Goal: Task Accomplishment & Management: Use online tool/utility

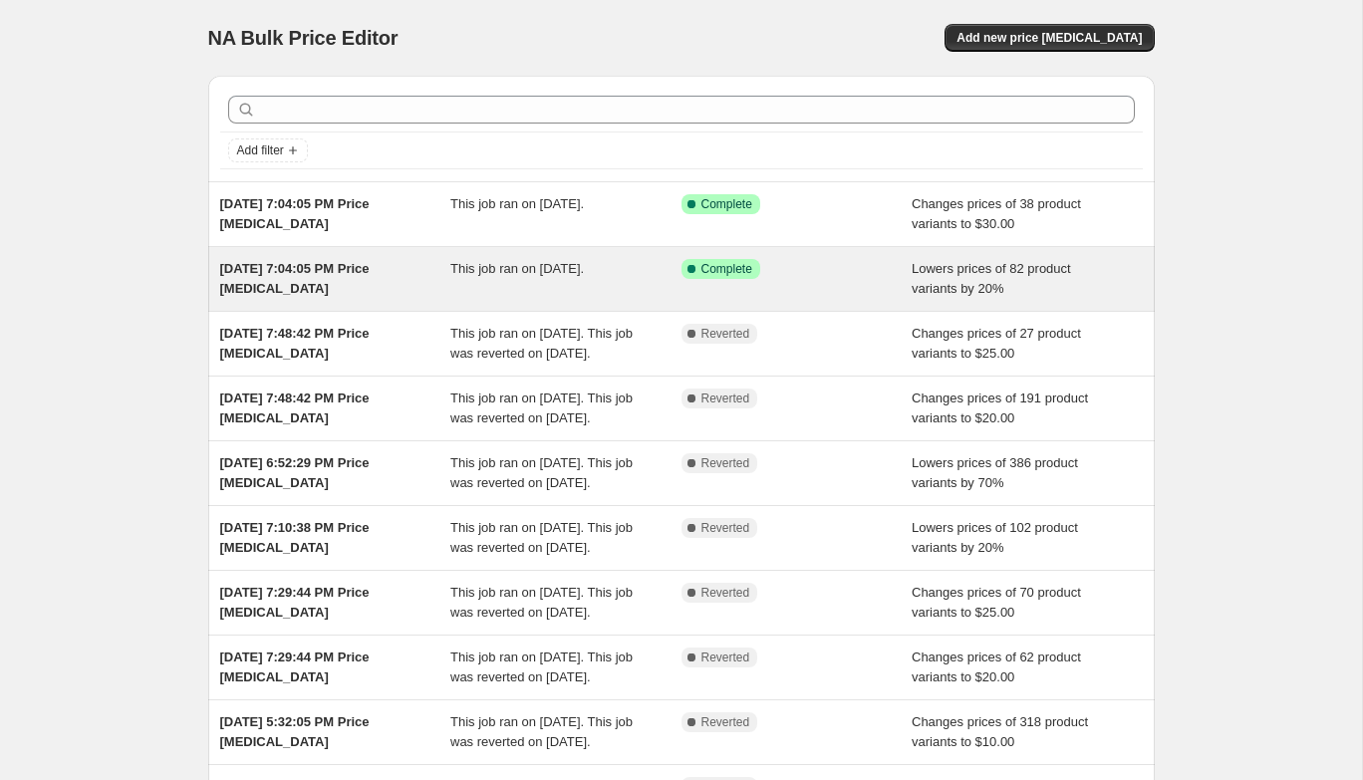
click at [322, 273] on span "[DATE] 7:04:05 PM Price [MEDICAL_DATA]" at bounding box center [294, 278] width 149 height 35
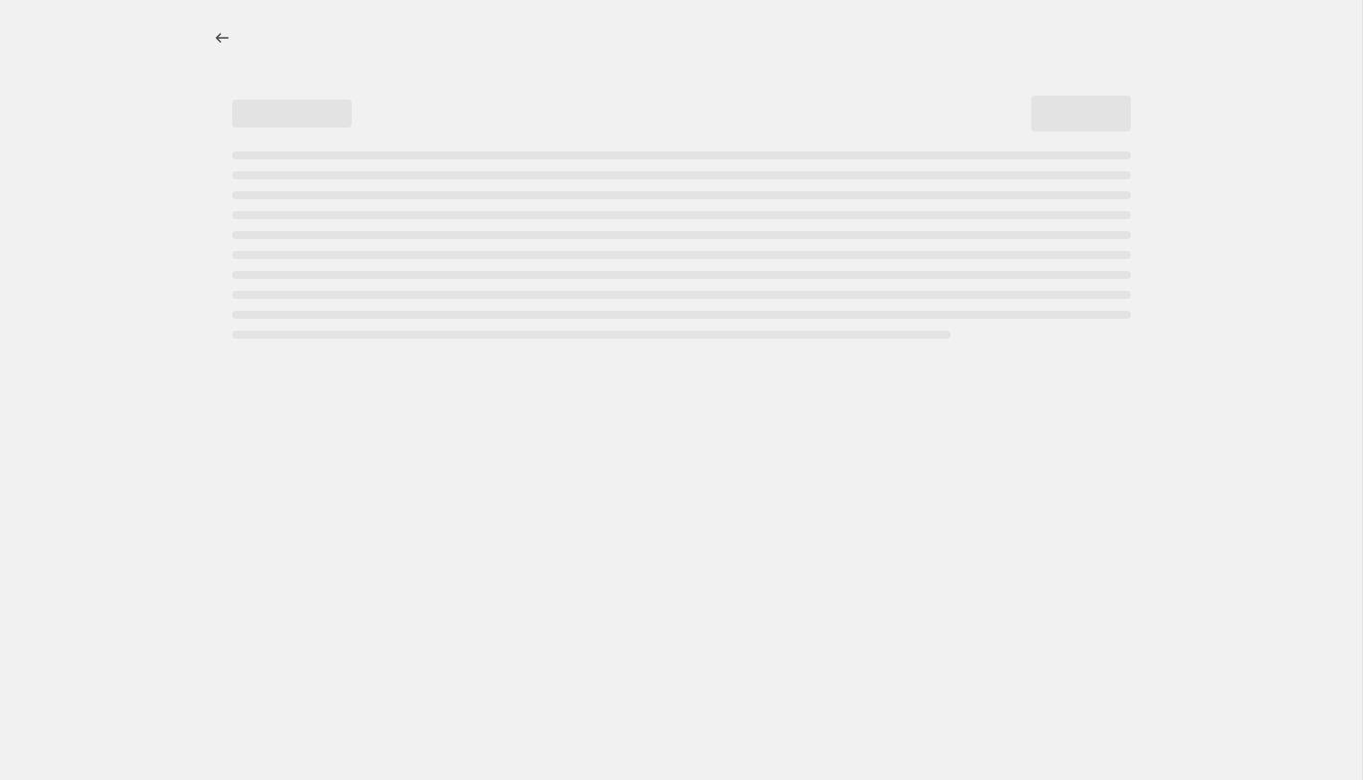
select select "percentage"
select select "no_change"
select select "collection"
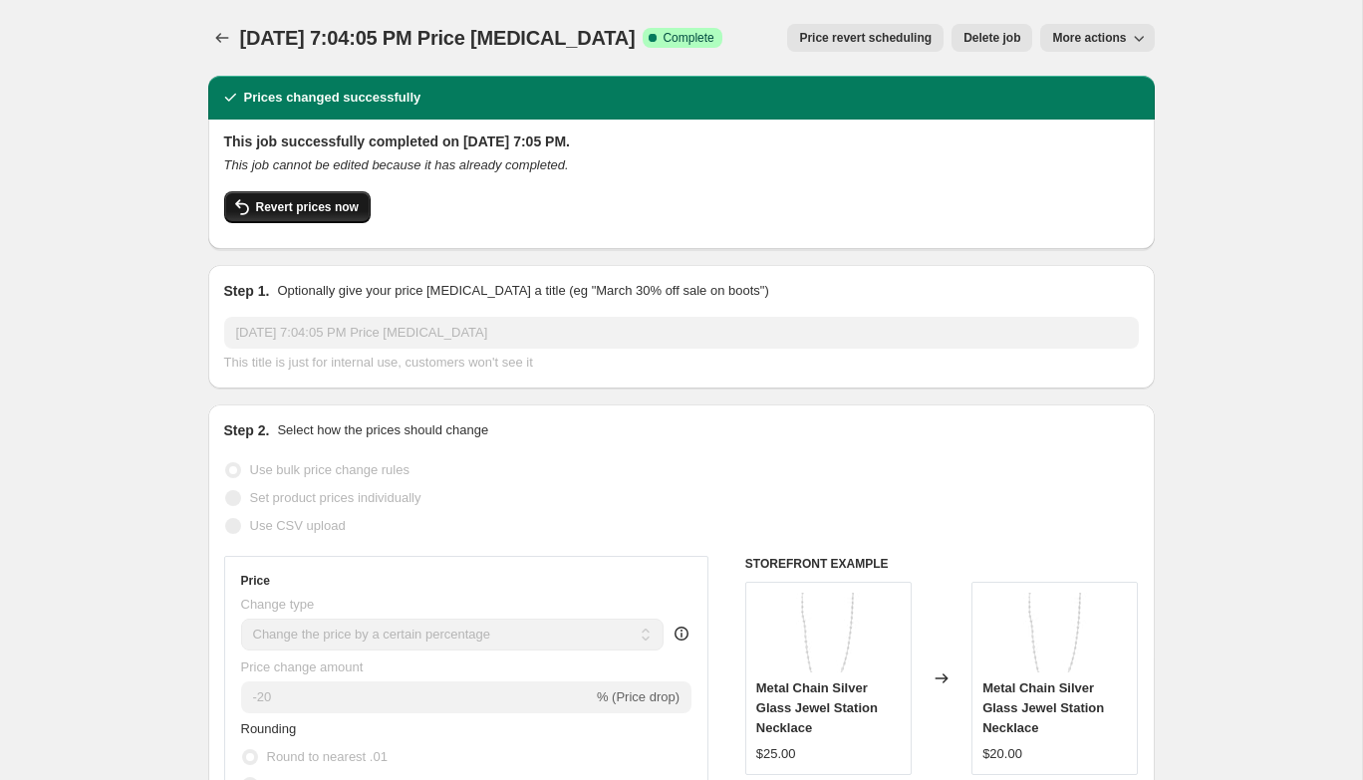
click at [324, 218] on button "Revert prices now" at bounding box center [297, 207] width 146 height 32
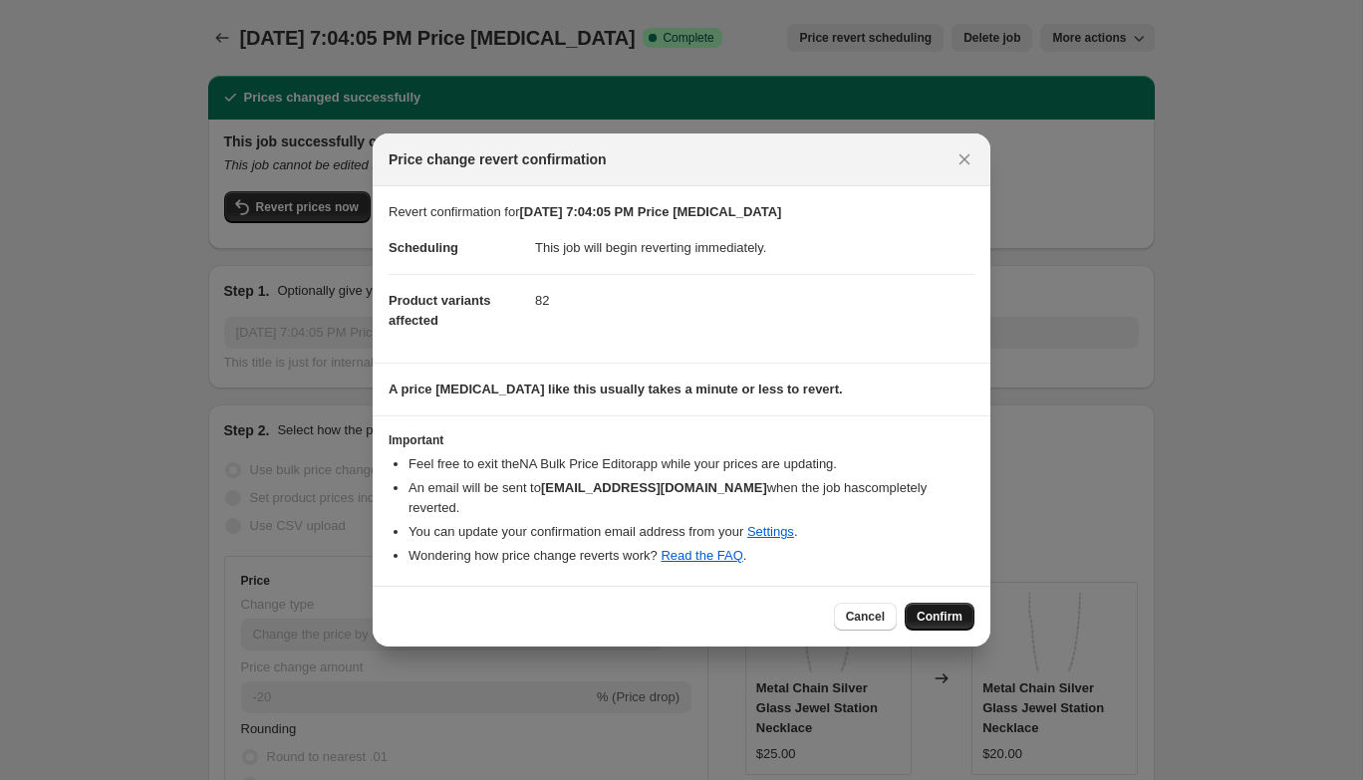
click at [930, 603] on button "Confirm" at bounding box center [939, 617] width 70 height 28
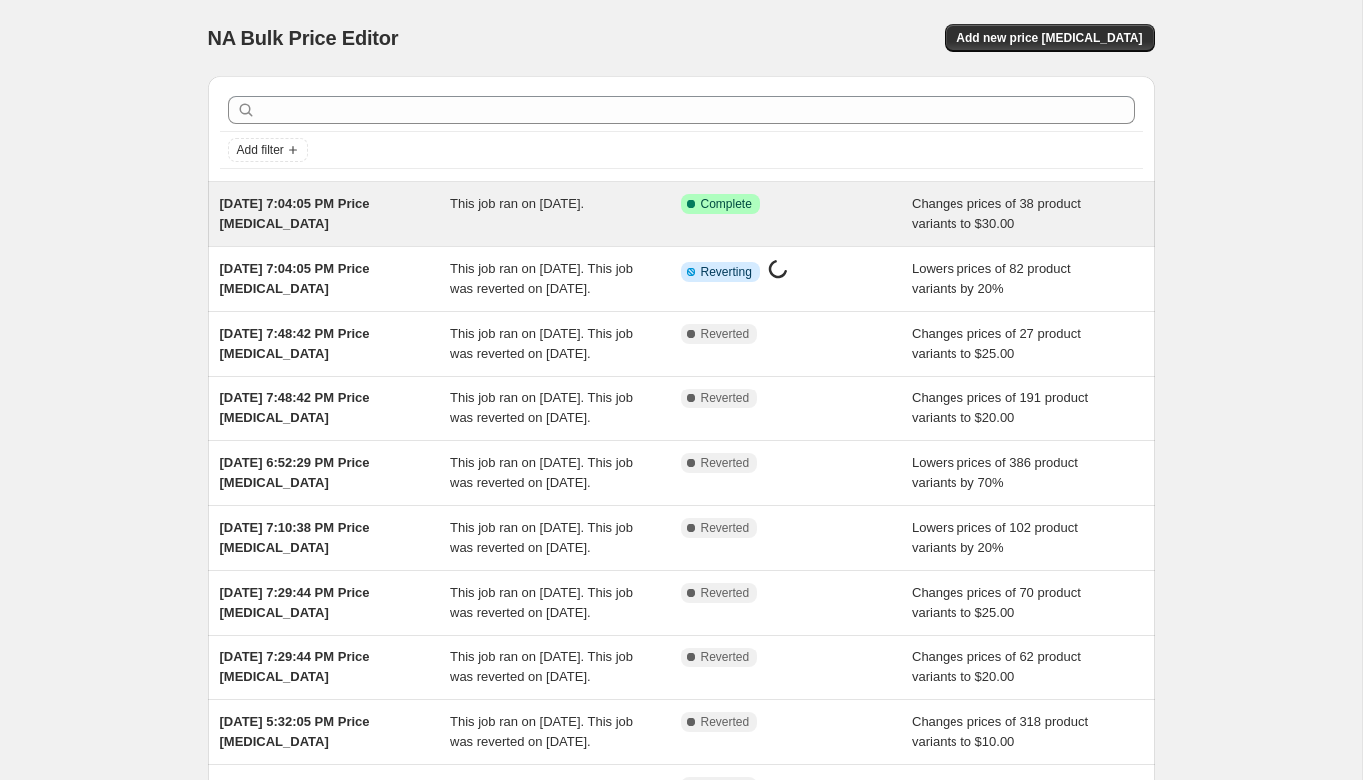
click at [467, 215] on div "This job ran on [DATE]." at bounding box center [565, 214] width 231 height 40
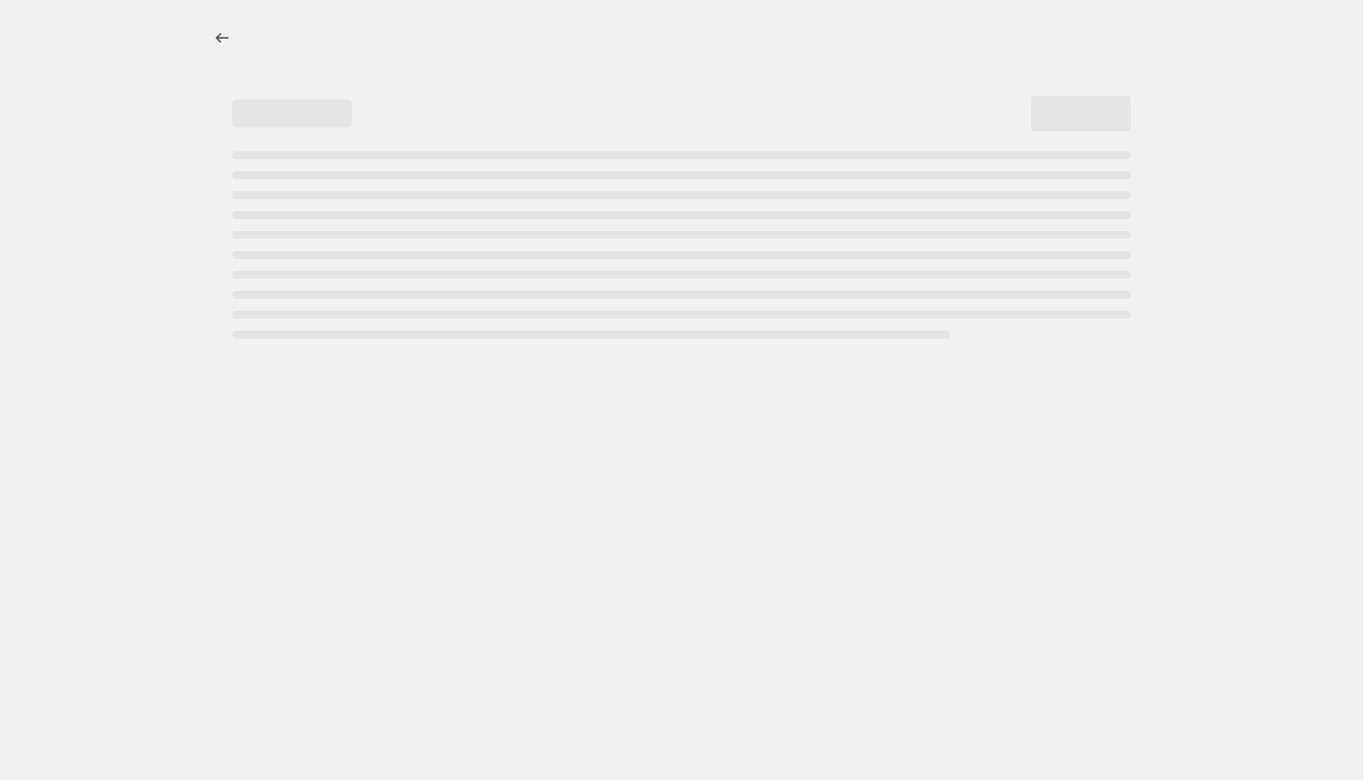
select select "no_change"
select select "collection"
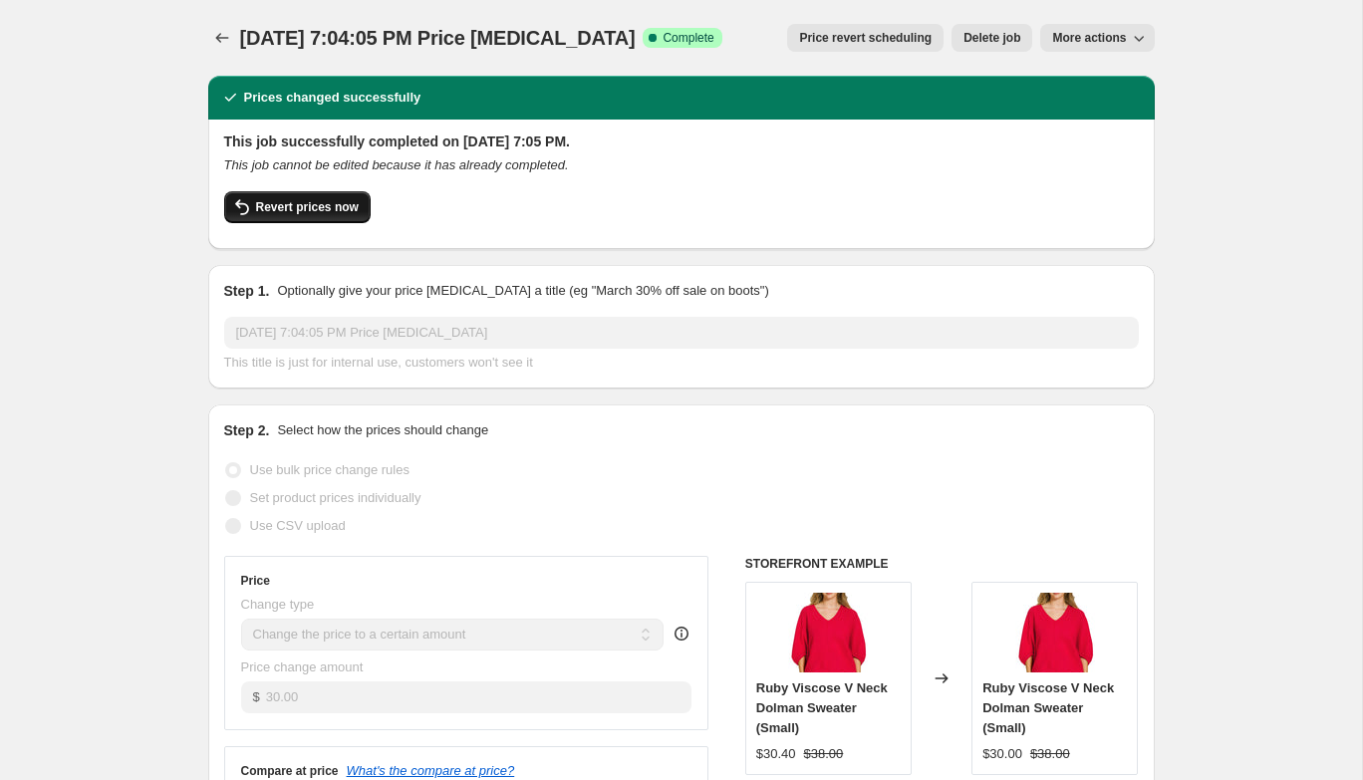
click at [304, 202] on span "Revert prices now" at bounding box center [307, 207] width 103 height 16
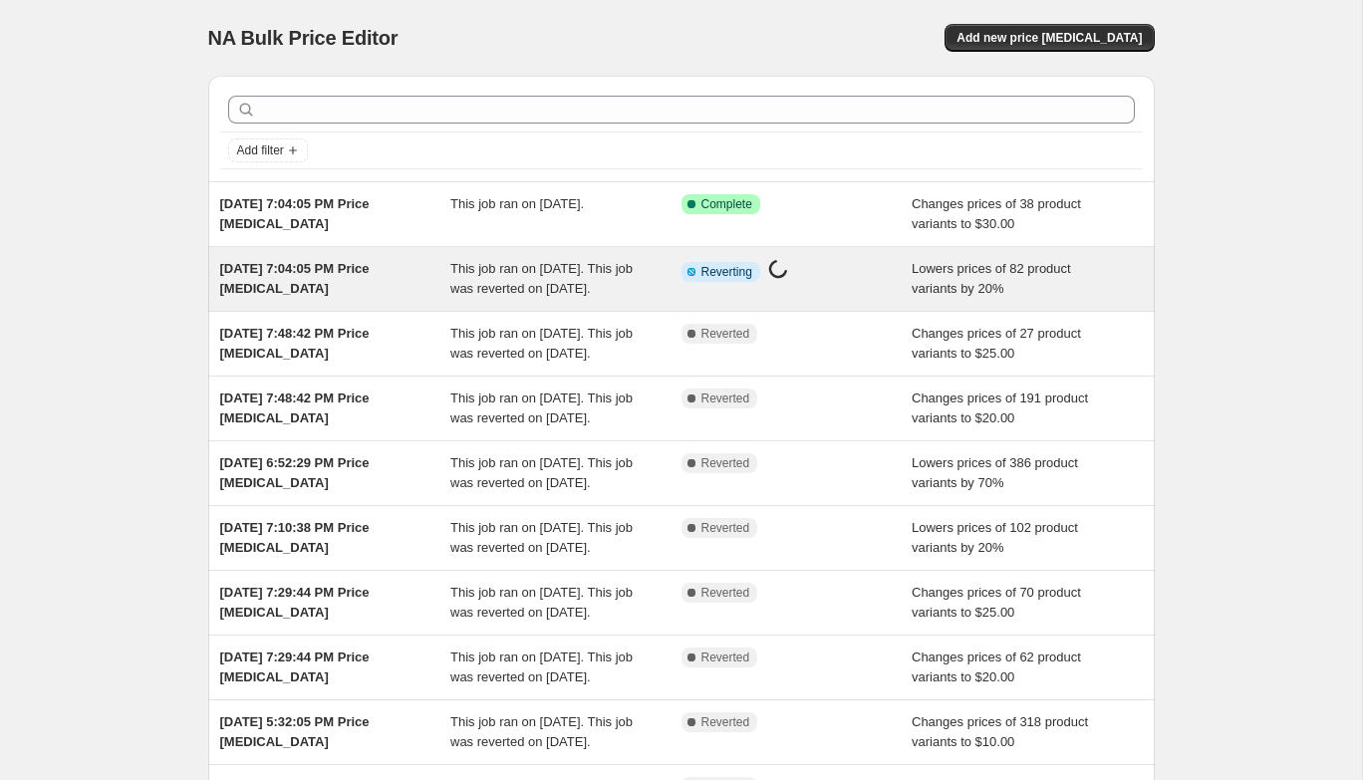
click at [844, 269] on div "Info Partially complete Reverting Price [MEDICAL_DATA] in progress..." at bounding box center [781, 272] width 201 height 26
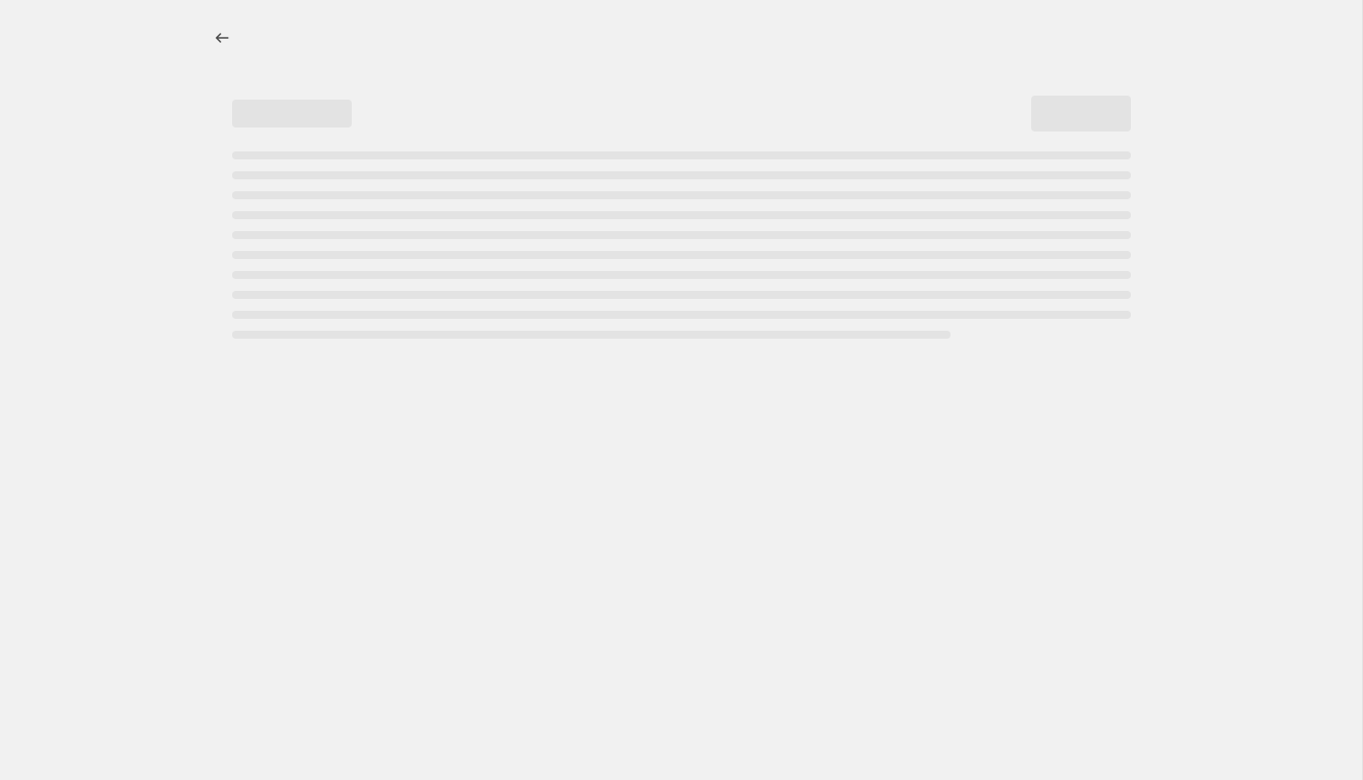
select select "percentage"
select select "no_change"
select select "collection"
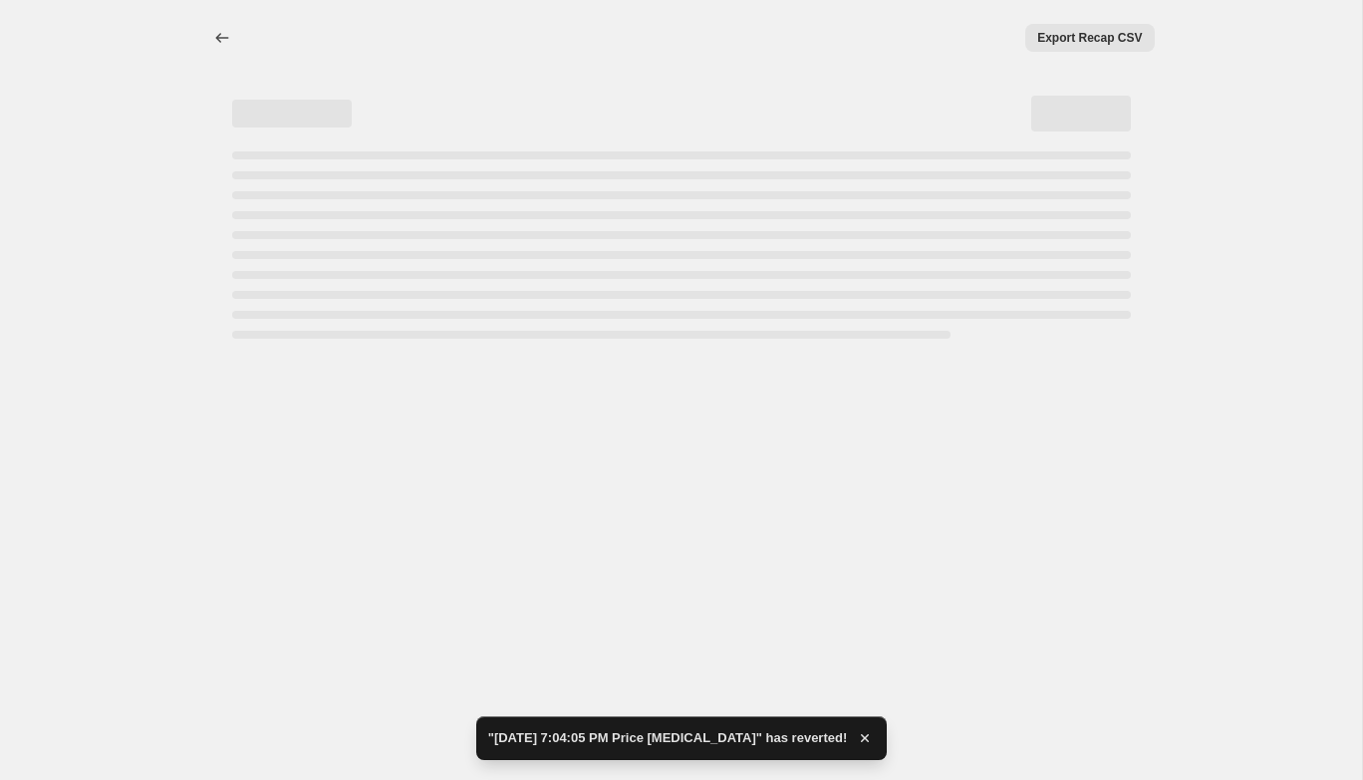
select select "percentage"
select select "no_change"
select select "collection"
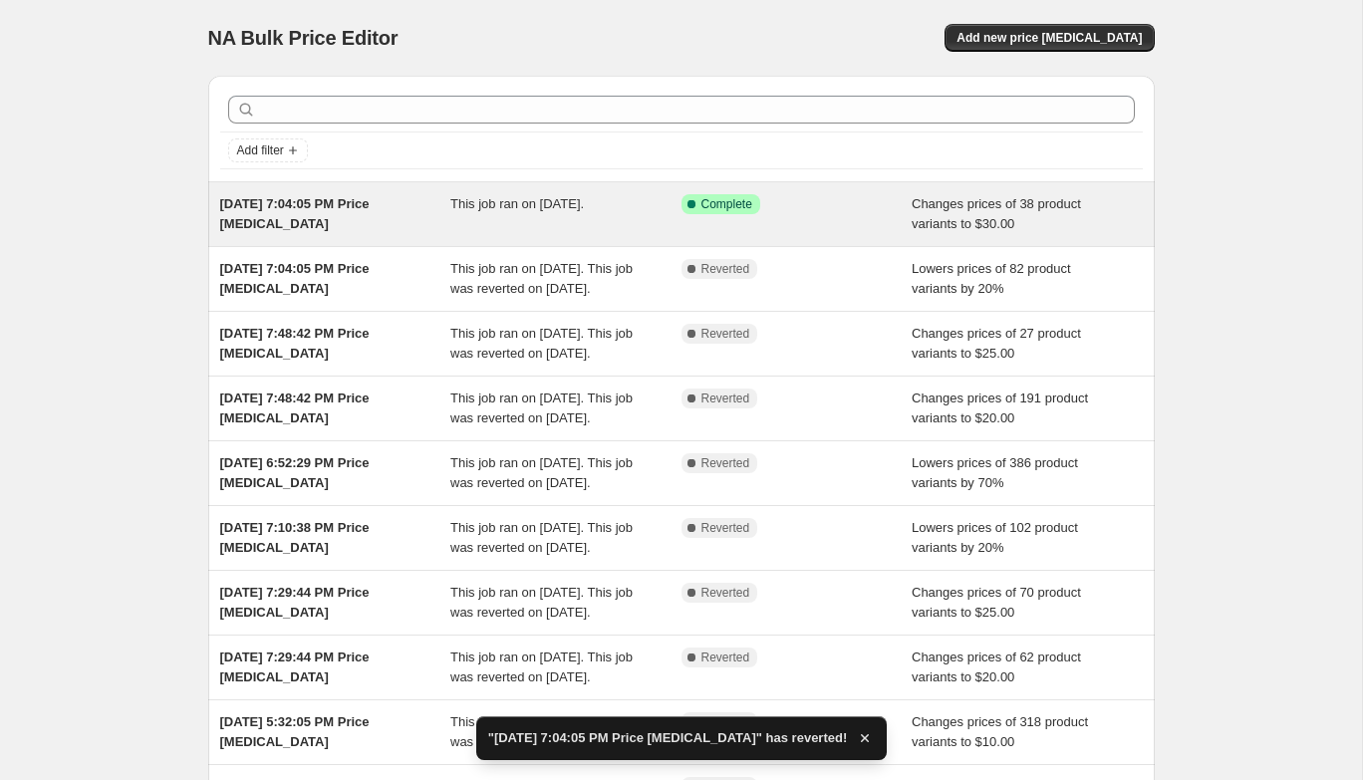
click at [827, 213] on div "Success Complete Complete" at bounding box center [781, 204] width 201 height 20
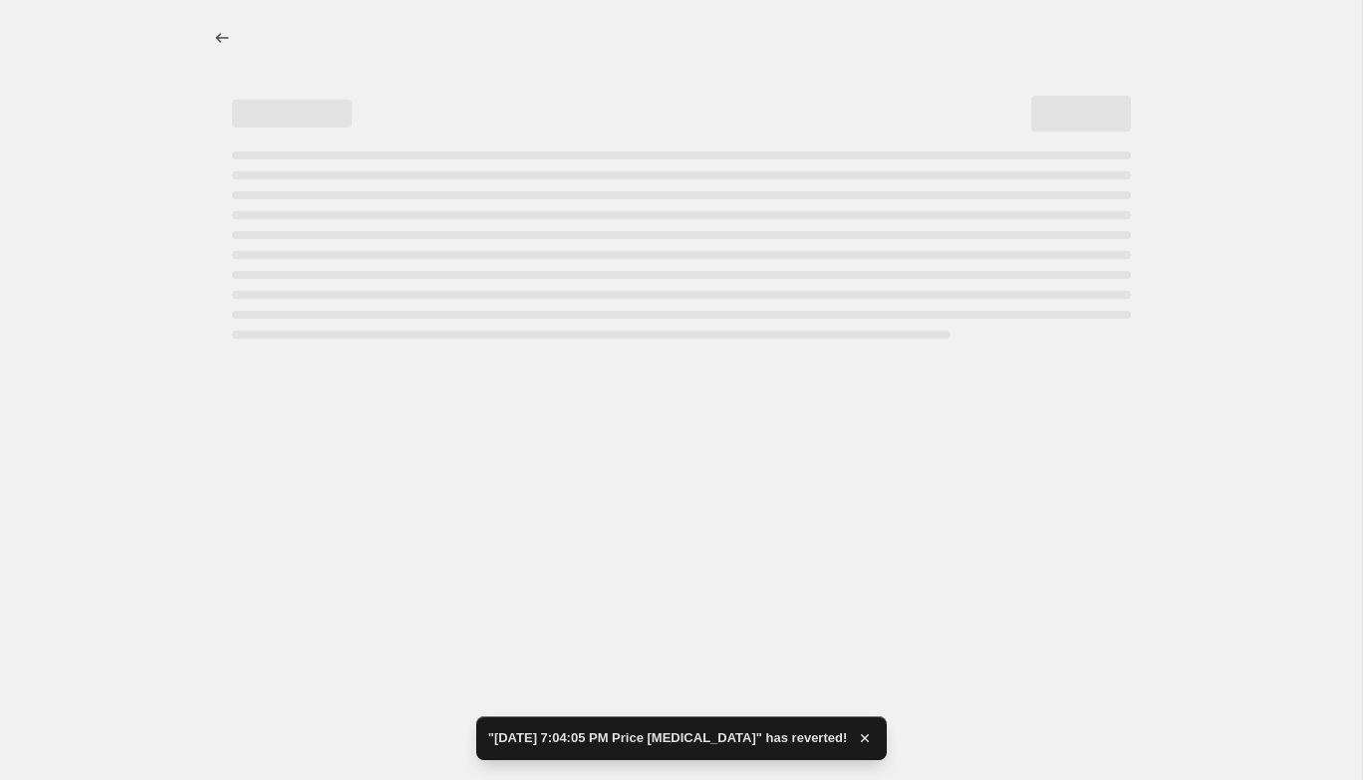
select select "no_change"
select select "collection"
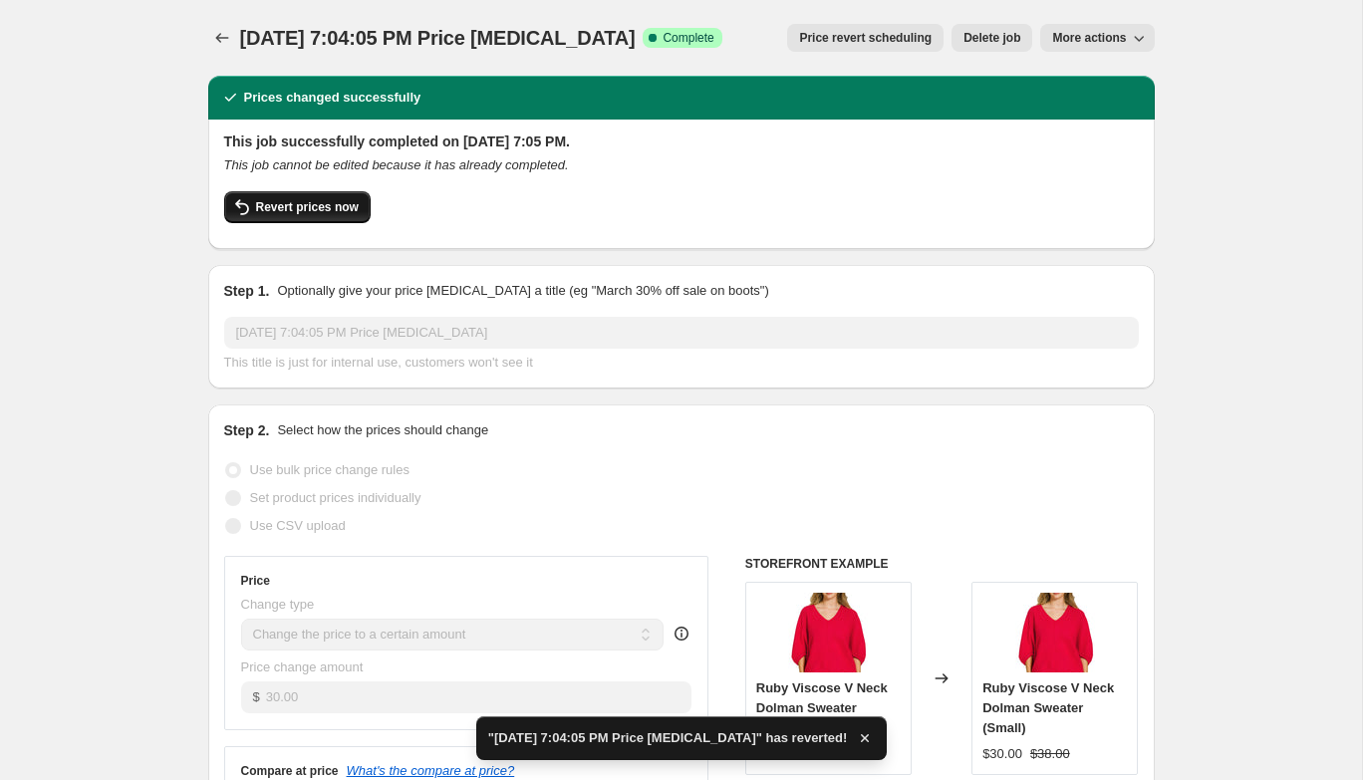
click at [323, 208] on span "Revert prices now" at bounding box center [307, 207] width 103 height 16
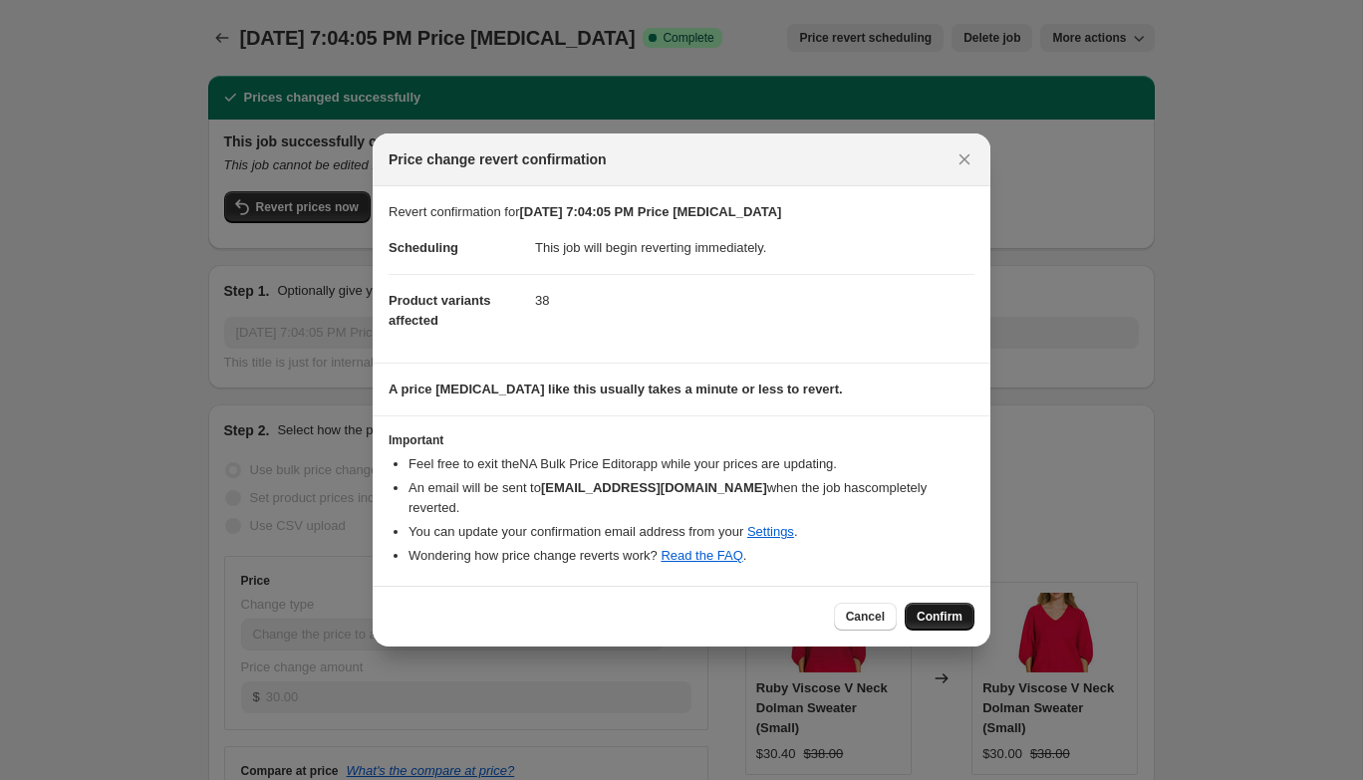
click at [959, 610] on span "Confirm" at bounding box center [939, 617] width 46 height 16
